Goal: Understand site structure: Understand site structure

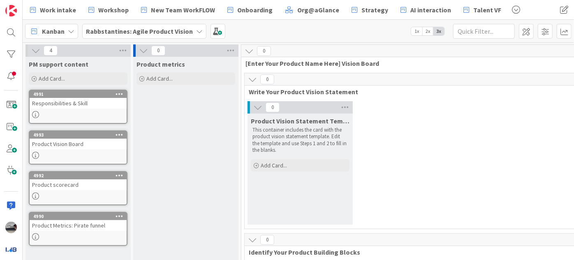
click at [36, 48] on icon at bounding box center [35, 50] width 9 height 9
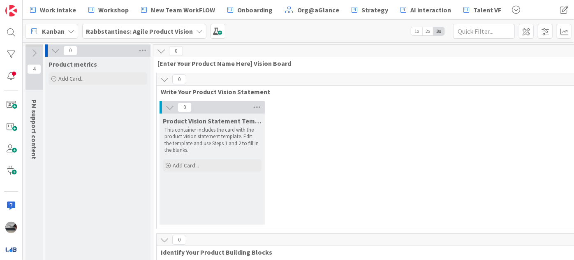
click at [51, 48] on icon at bounding box center [55, 50] width 9 height 9
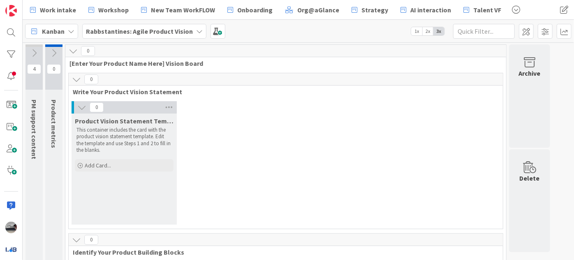
click at [76, 79] on icon at bounding box center [76, 79] width 9 height 9
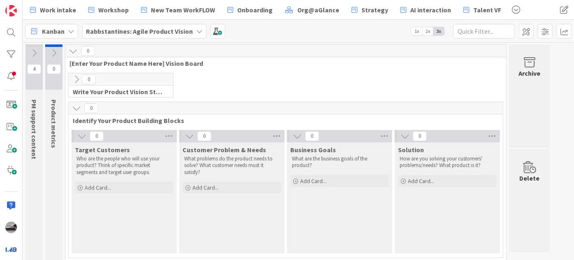
click at [76, 79] on icon at bounding box center [76, 79] width 9 height 9
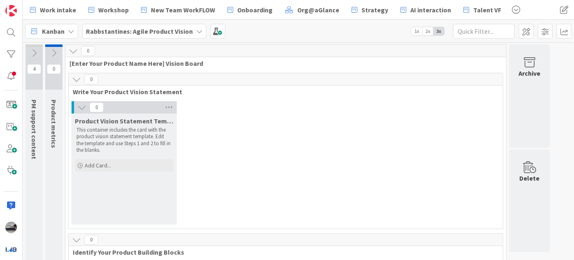
click at [82, 110] on icon at bounding box center [81, 107] width 9 height 9
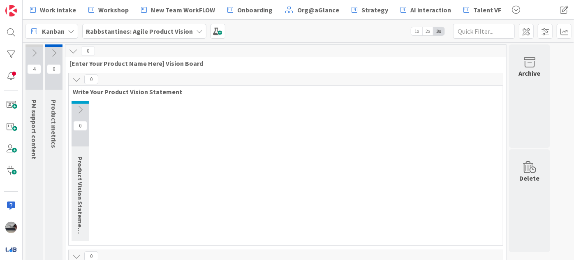
click at [79, 78] on icon at bounding box center [76, 79] width 9 height 9
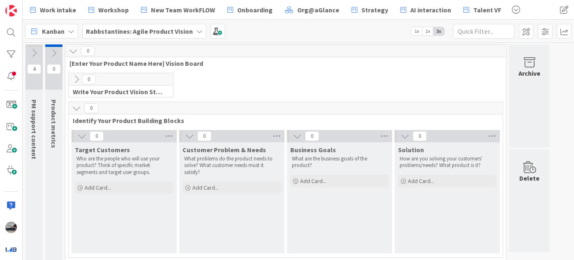
click at [83, 134] on icon at bounding box center [81, 135] width 9 height 9
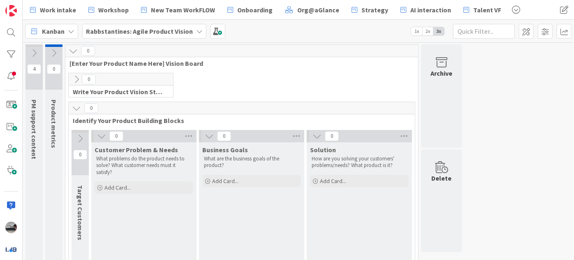
click at [101, 137] on icon at bounding box center [101, 135] width 9 height 9
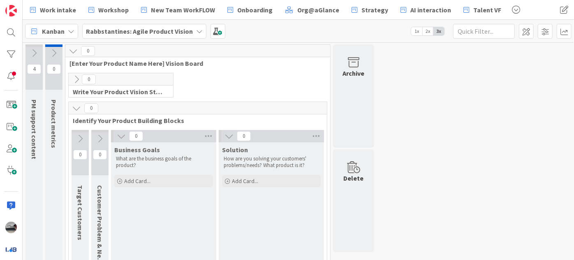
click at [122, 136] on icon at bounding box center [121, 135] width 9 height 9
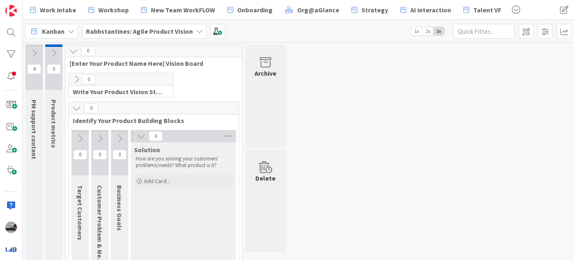
click at [142, 136] on icon at bounding box center [140, 135] width 9 height 9
